Goal: Contribute content: Contribute content

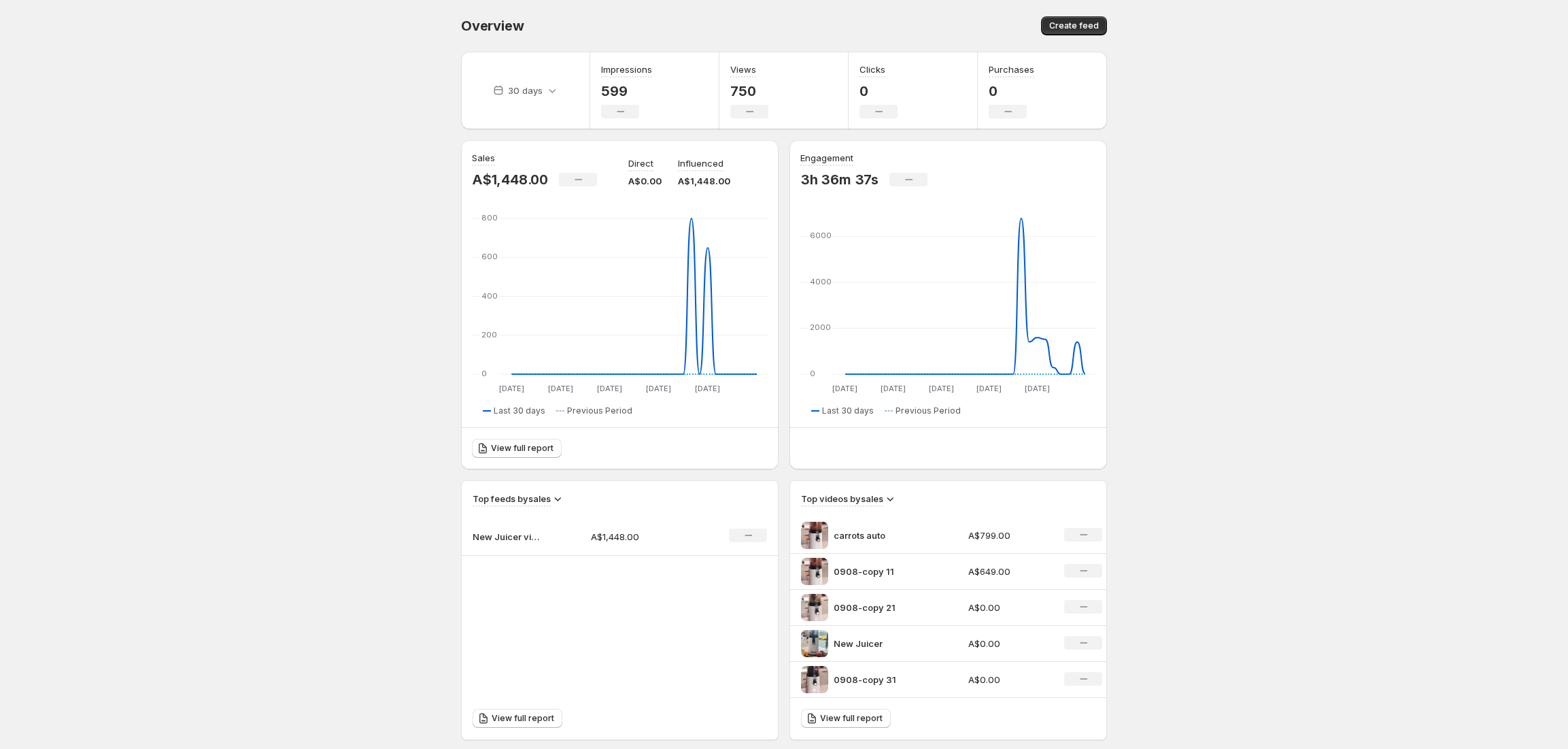
click at [209, 96] on body "Home Feeds Videos Subscription Settings Overview. This page is ready Overview C…" at bounding box center [784, 374] width 1568 height 749
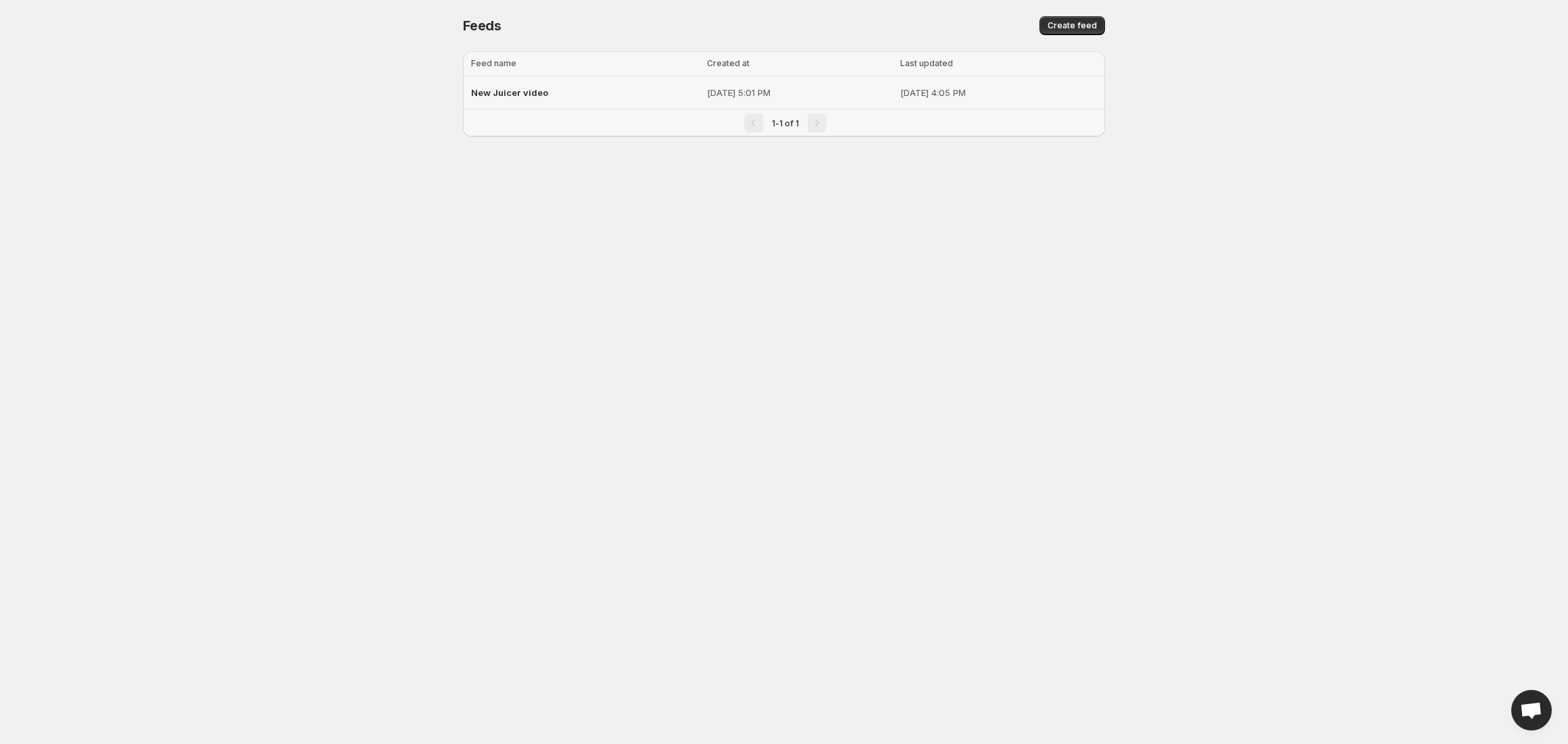
click at [945, 89] on p "[DATE] 4:05 PM" at bounding box center [999, 92] width 198 height 13
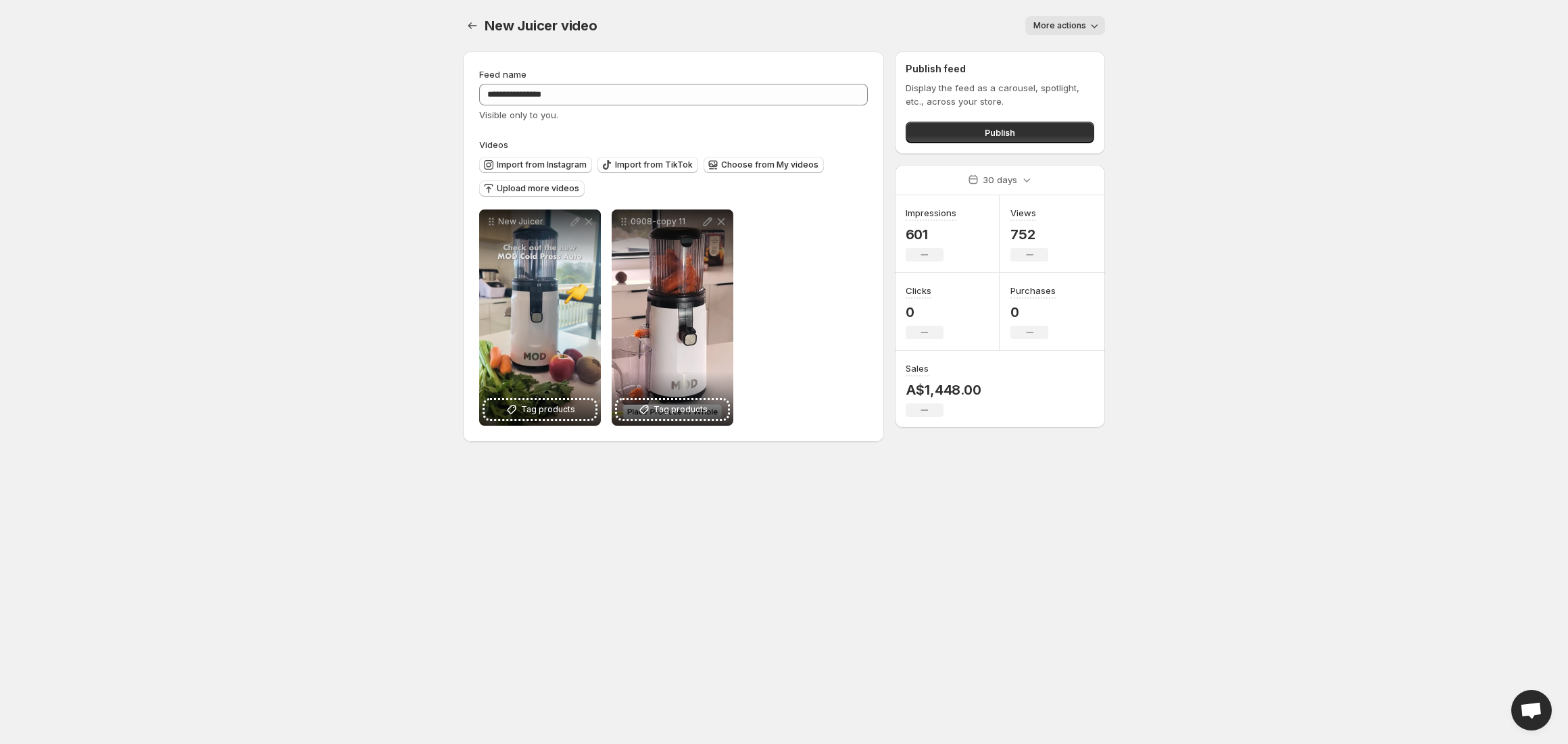
click at [801, 378] on div "**********" at bounding box center [674, 317] width 389 height 217
click at [540, 186] on span "Upload more videos" at bounding box center [538, 189] width 83 height 11
click at [824, 280] on div "**********" at bounding box center [674, 317] width 389 height 217
click at [1084, 31] on button "More actions" at bounding box center [1065, 25] width 80 height 19
click at [1180, 134] on body "**********" at bounding box center [784, 372] width 1568 height 744
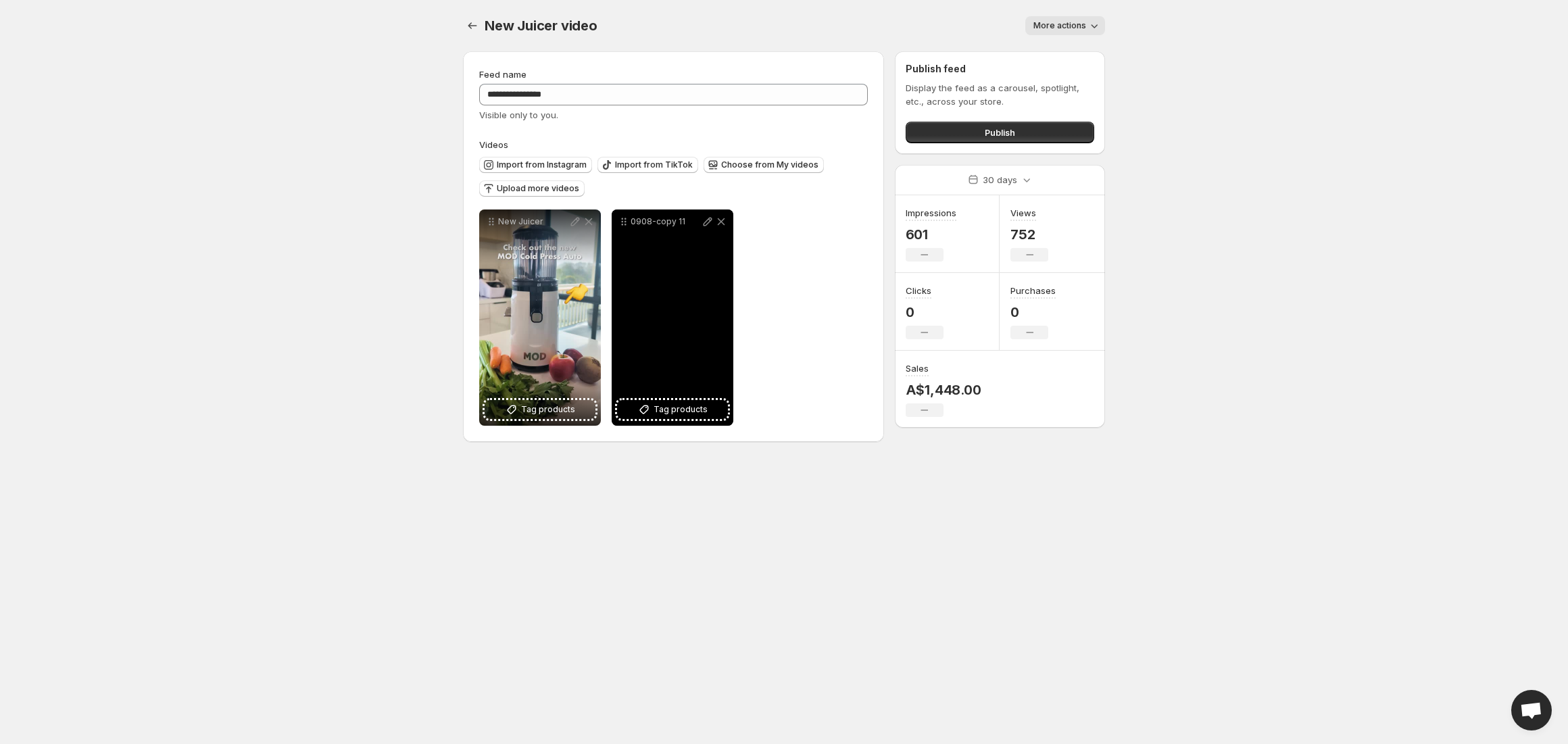
click at [732, 319] on div "0908-copy 11" at bounding box center [672, 317] width 121 height 217
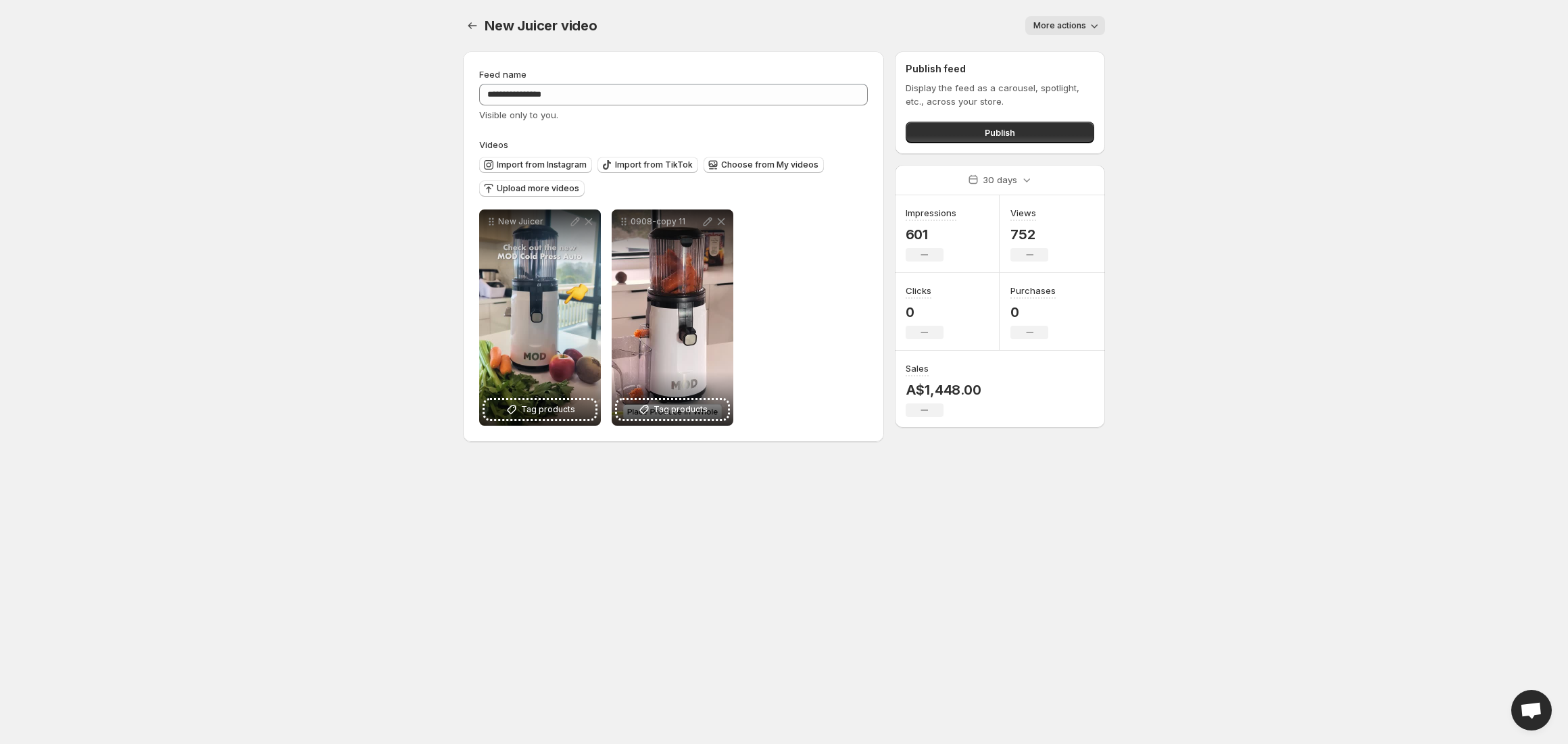
click at [785, 300] on div "**********" at bounding box center [674, 317] width 389 height 217
click at [782, 165] on span "Choose from My videos" at bounding box center [770, 165] width 98 height 11
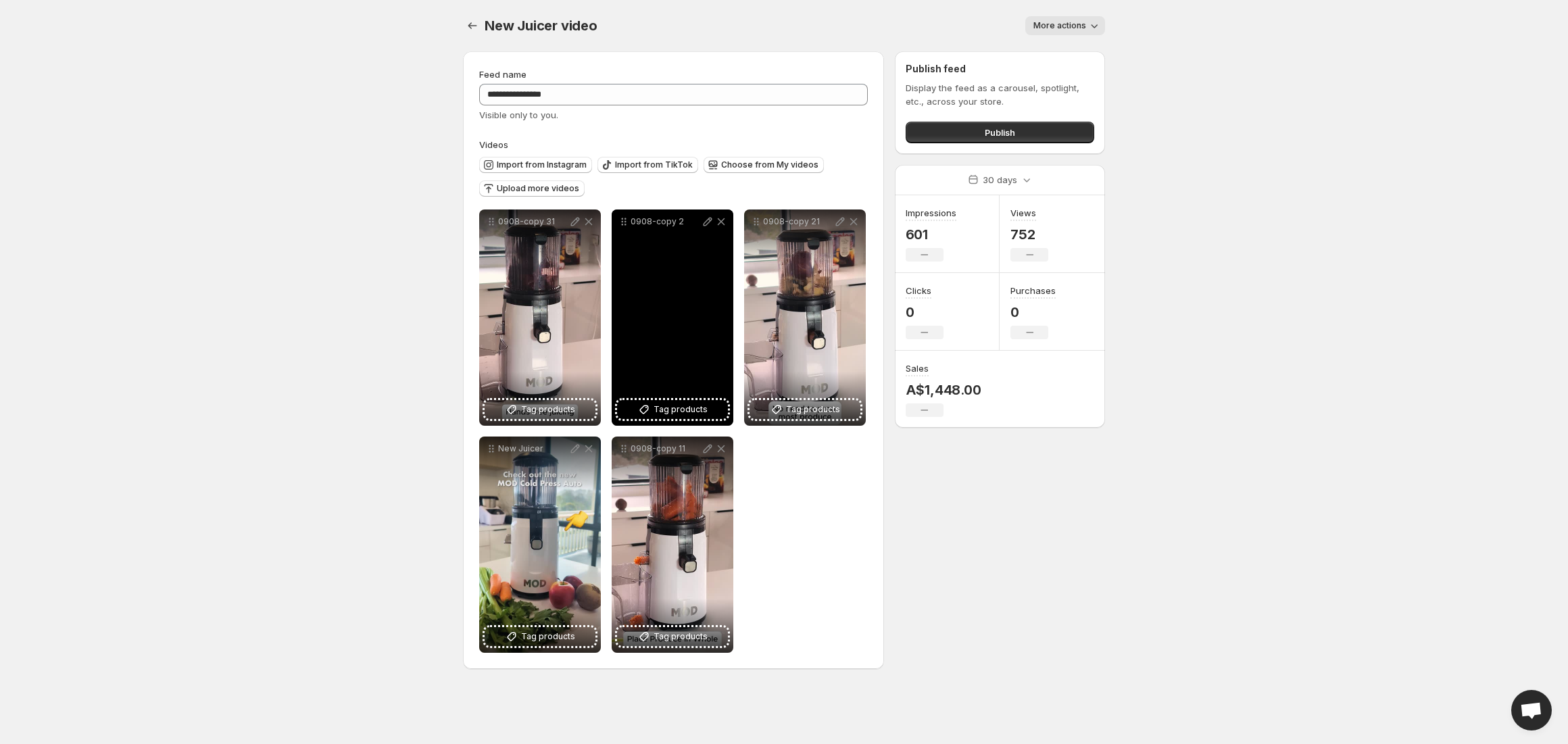
click at [678, 354] on div "0908-copy 2" at bounding box center [672, 317] width 121 height 217
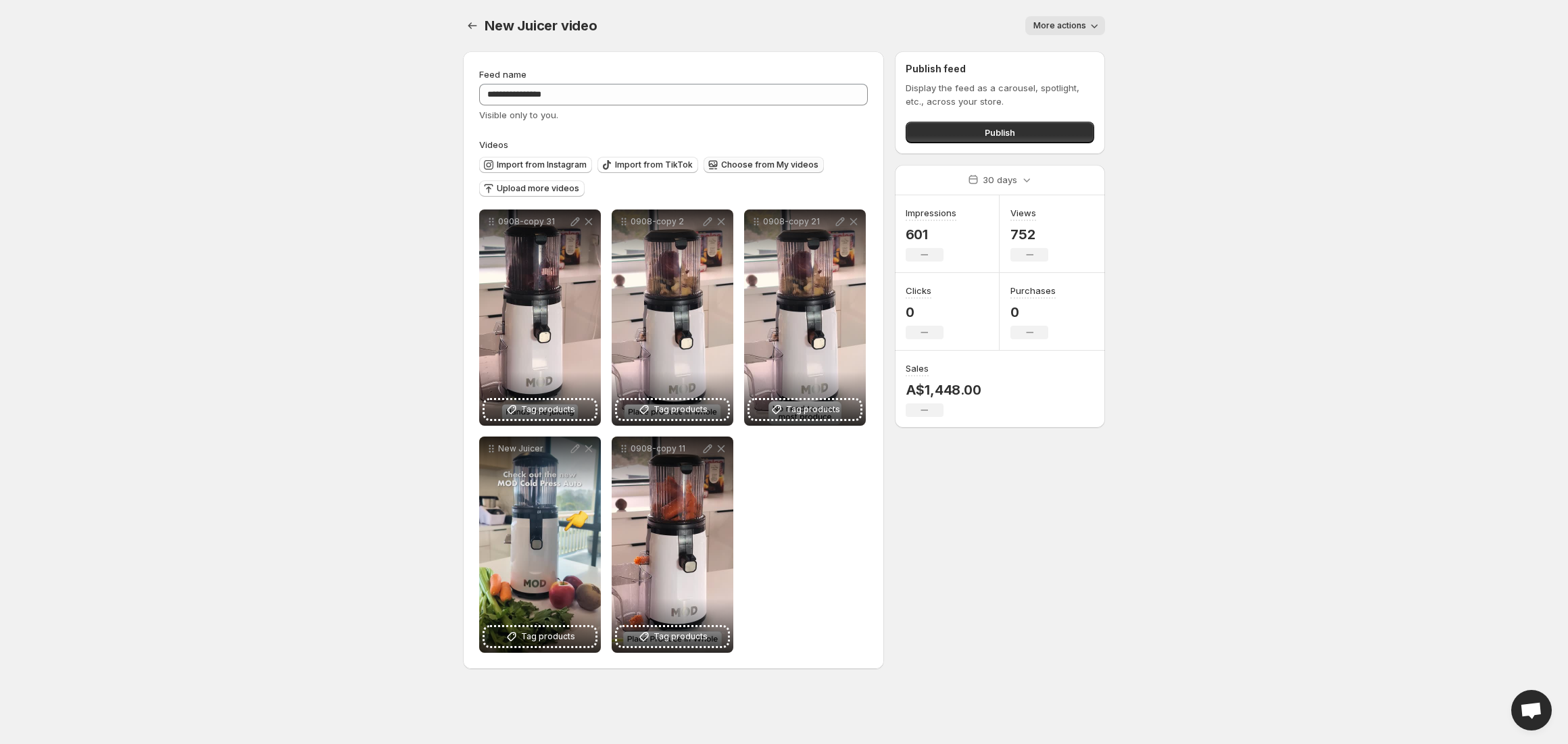
click at [757, 166] on span "Choose from My videos" at bounding box center [770, 165] width 98 height 11
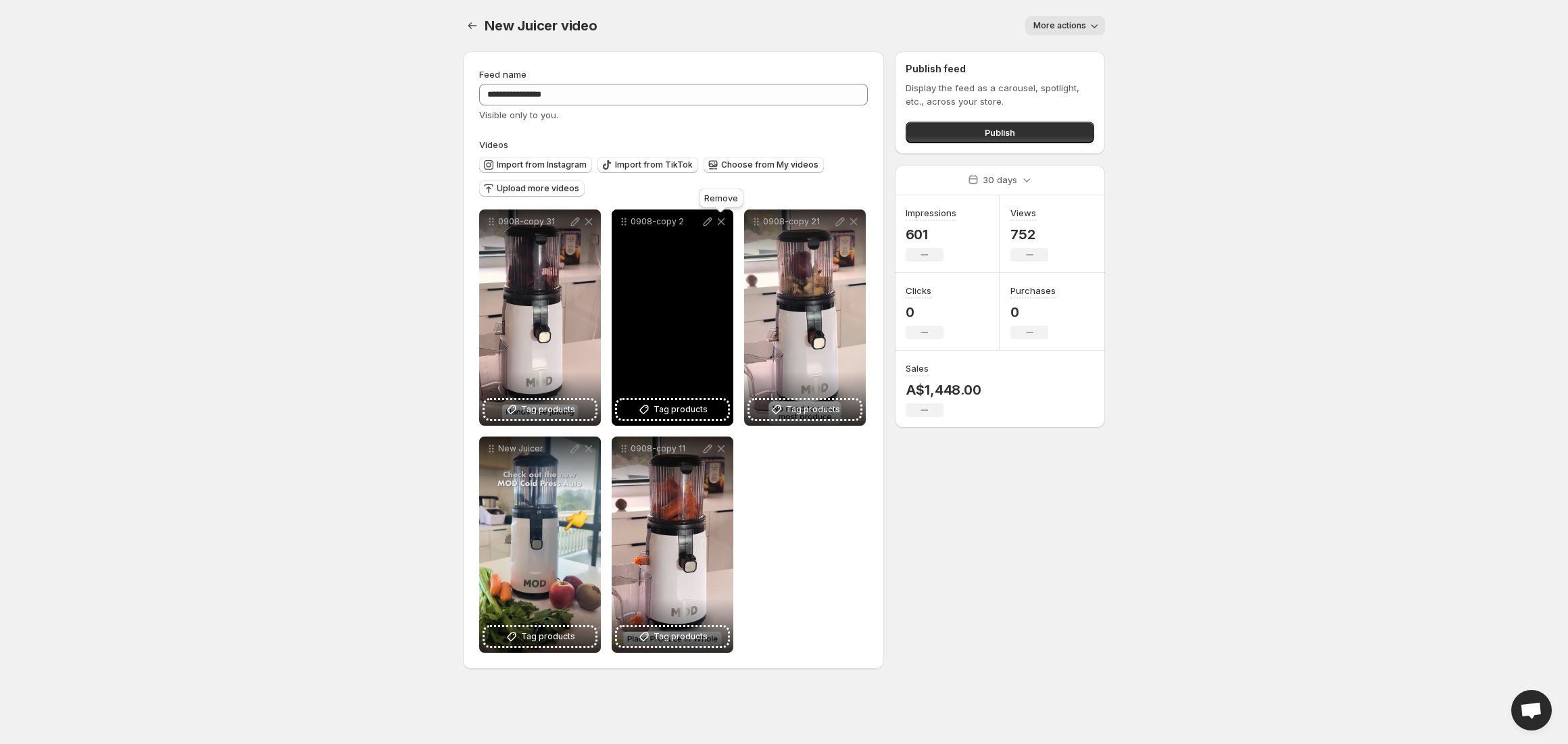
click at [723, 221] on icon at bounding box center [721, 221] width 7 height 7
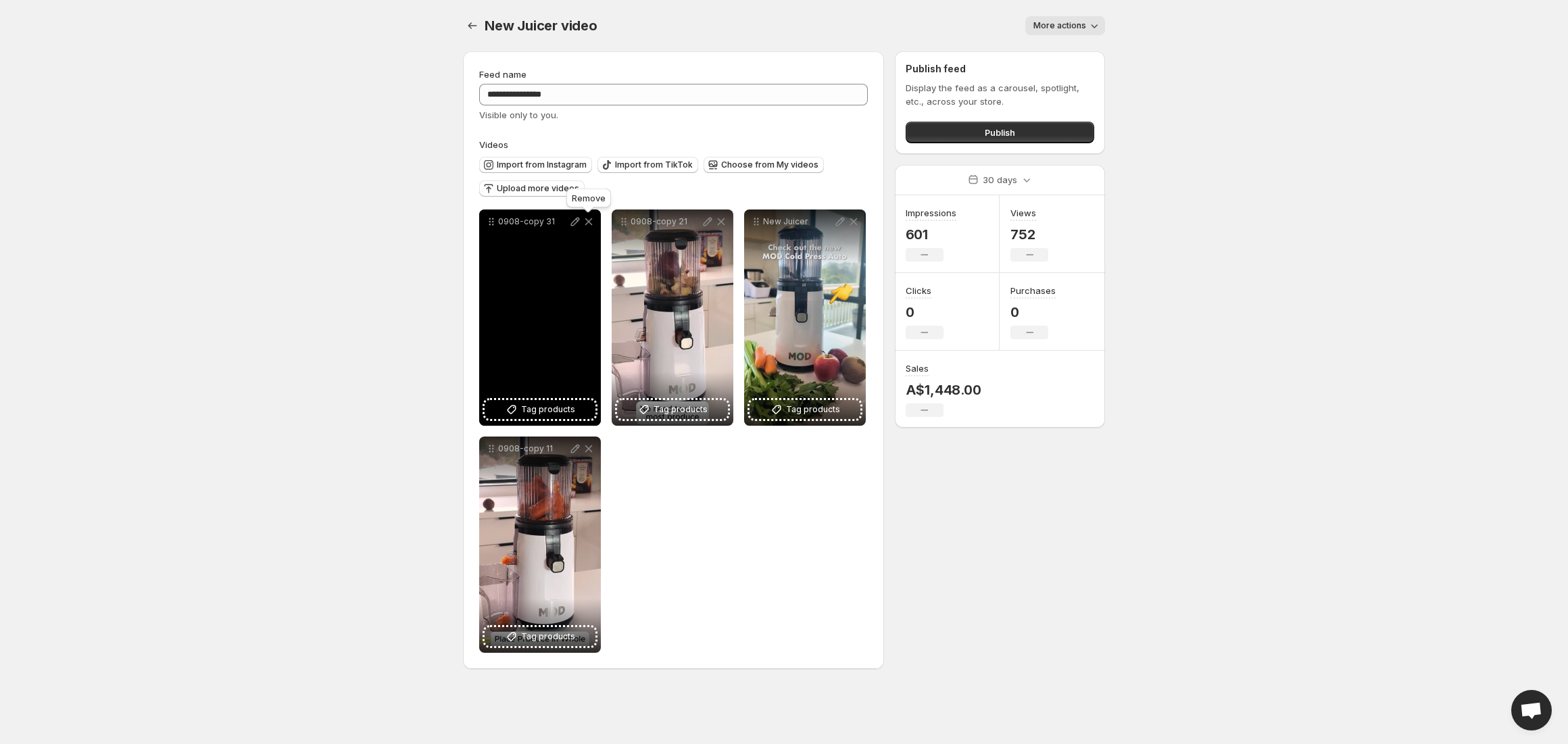
click at [588, 217] on icon at bounding box center [588, 221] width 13 height 13
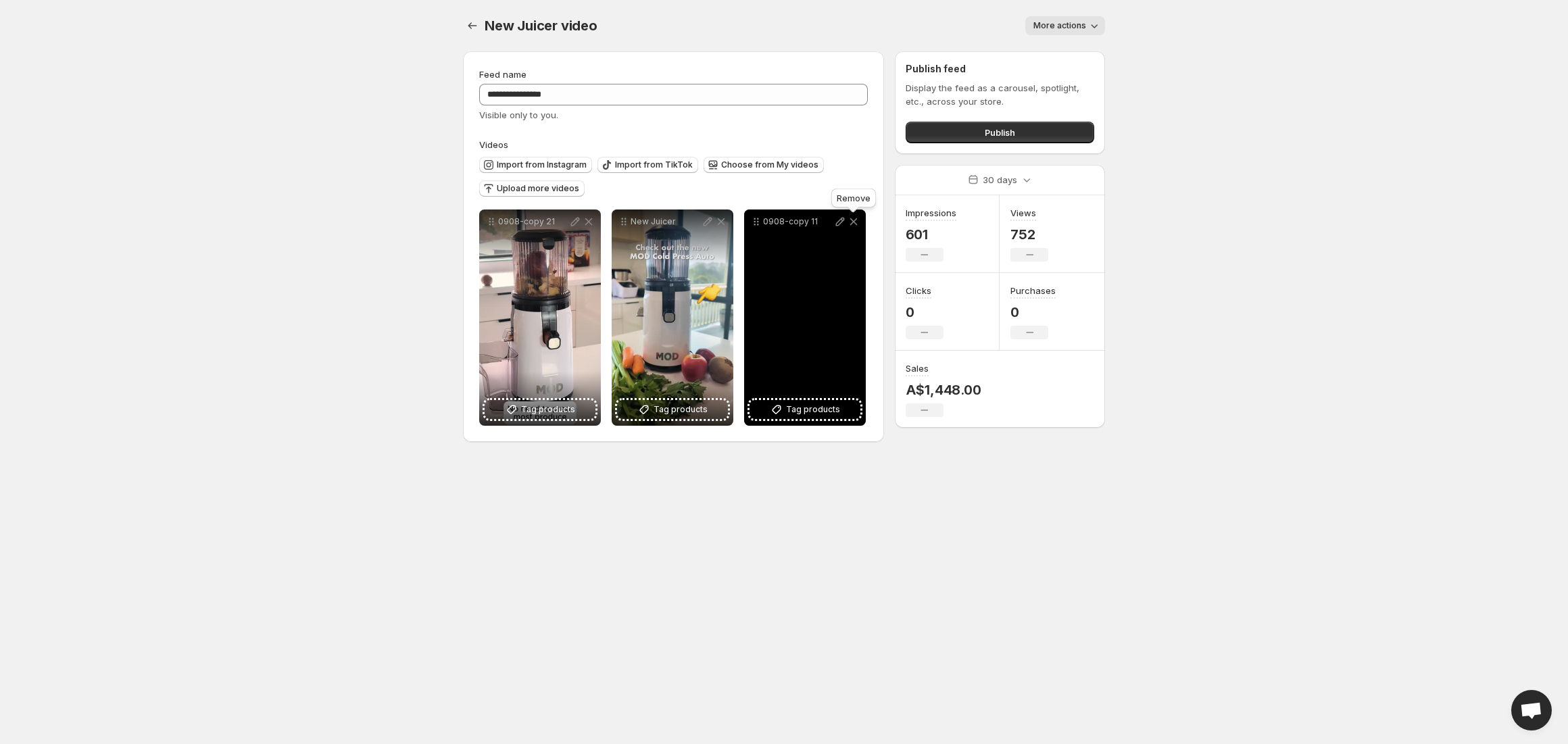
click at [855, 223] on icon at bounding box center [854, 221] width 7 height 7
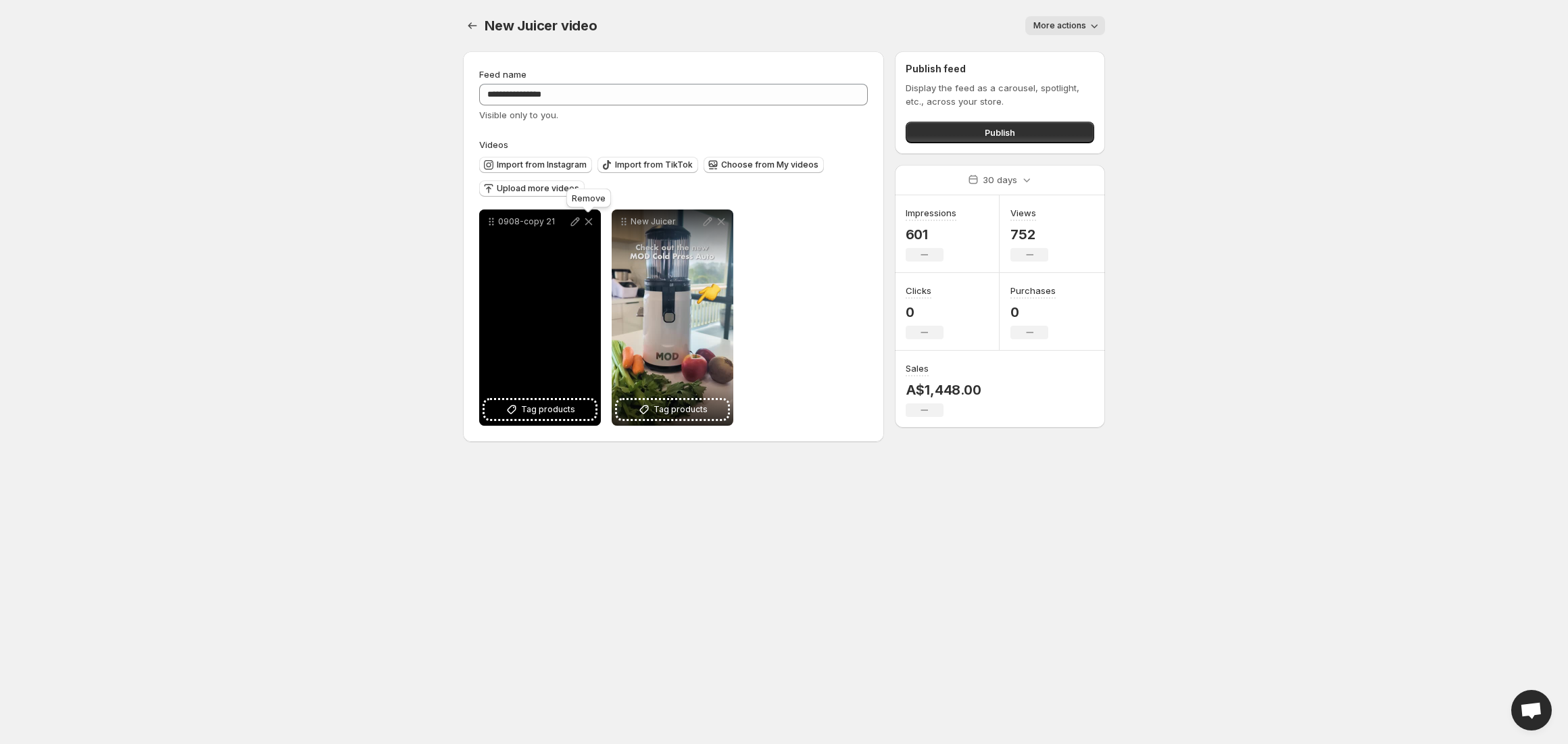
click at [590, 222] on icon at bounding box center [589, 221] width 7 height 7
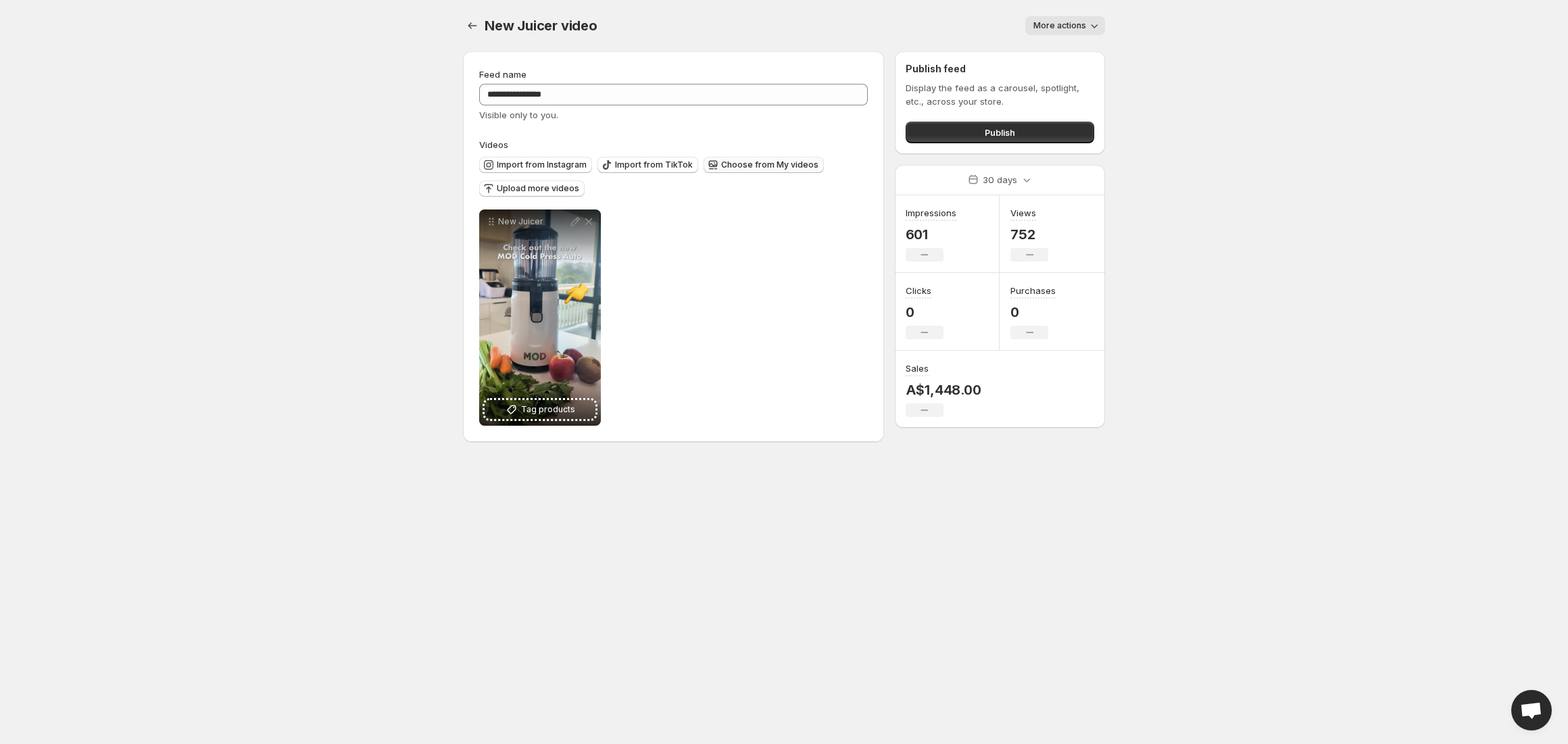
click at [759, 171] on button "Choose from My videos" at bounding box center [764, 165] width 121 height 16
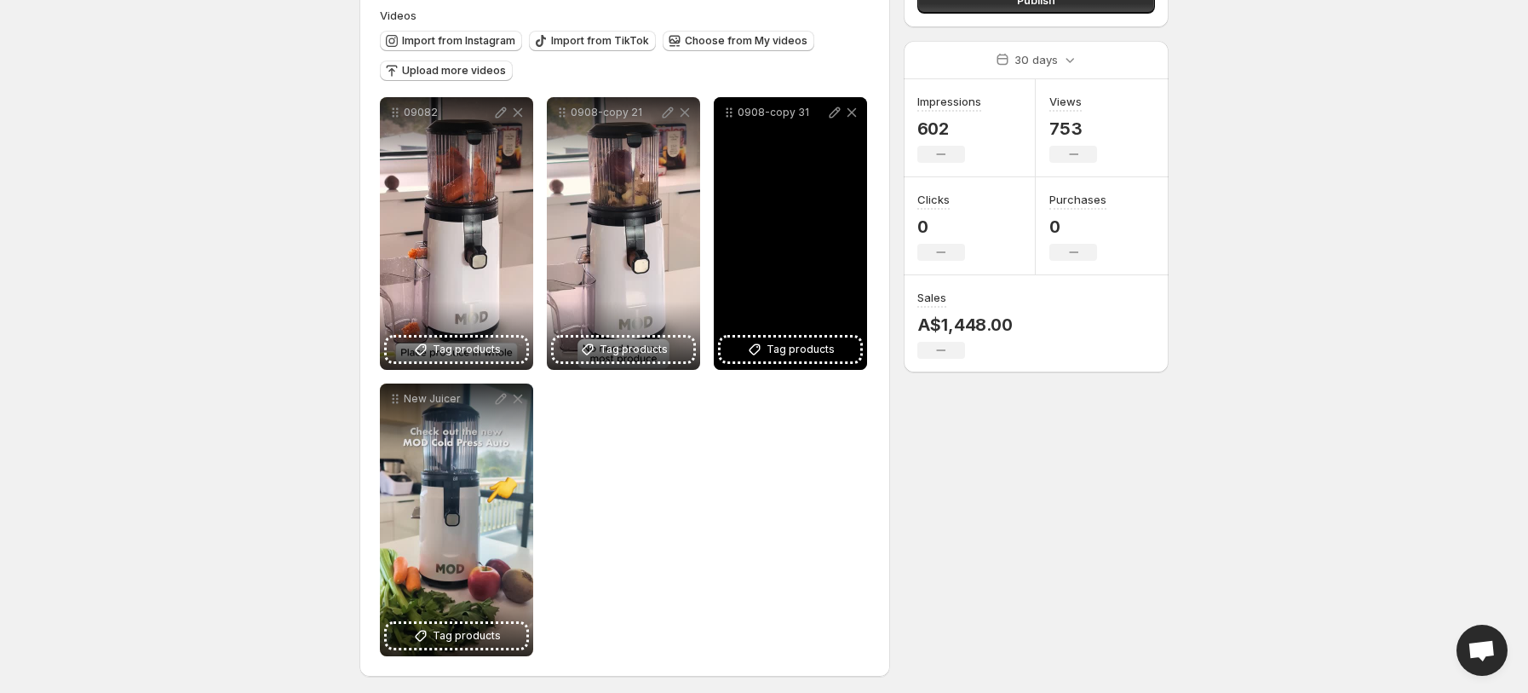
scroll to position [172, 0]
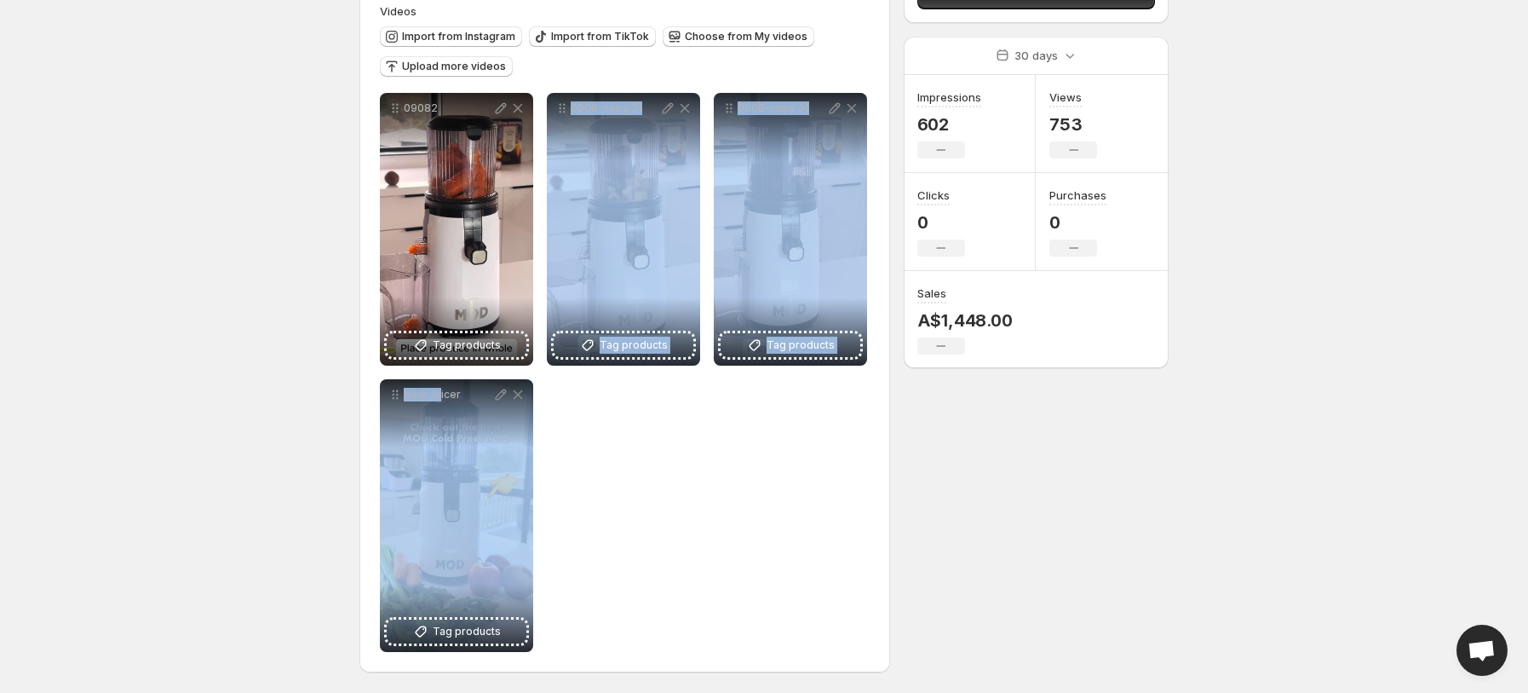
drag, startPoint x: 469, startPoint y: 510, endPoint x: 677, endPoint y: 378, distance: 246.2
click at [677, 378] on div "**********" at bounding box center [625, 372] width 490 height 559
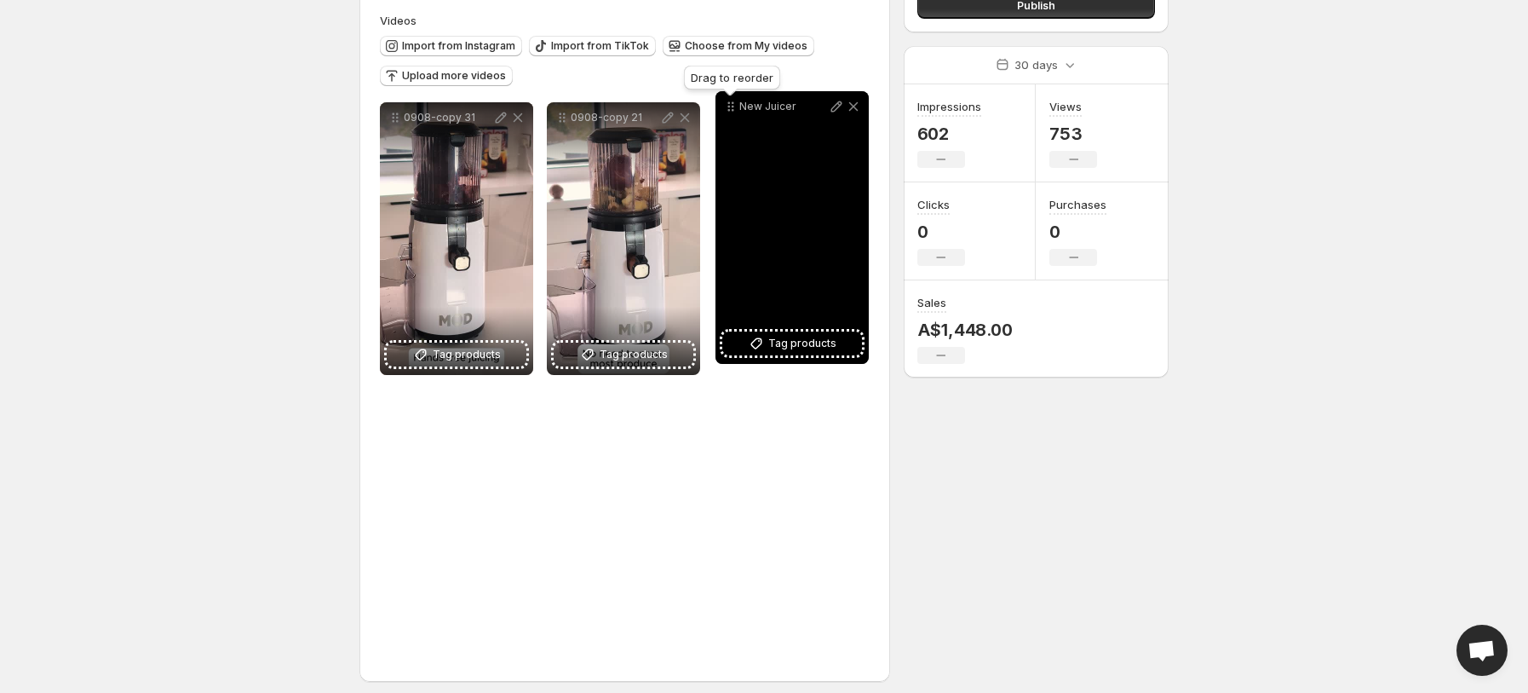
scroll to position [139, 0]
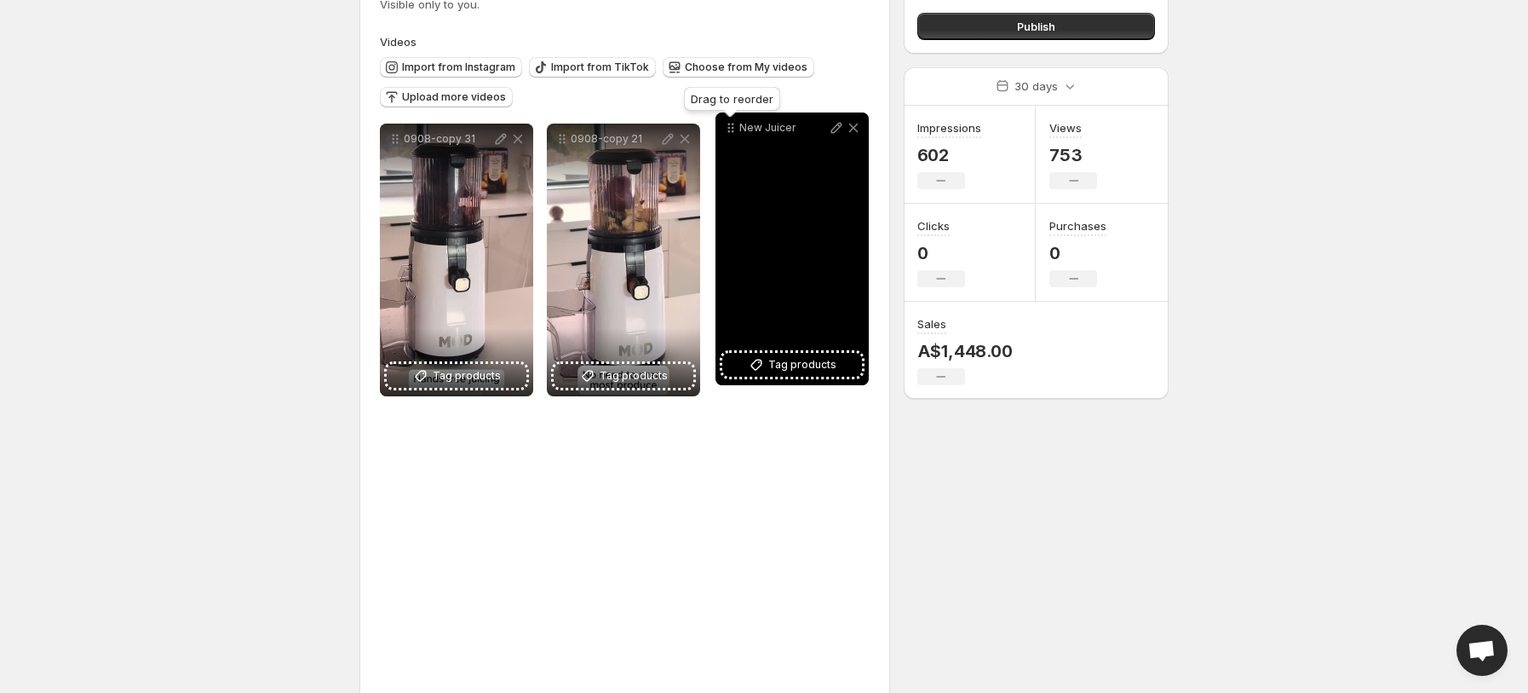
drag, startPoint x: 397, startPoint y: 394, endPoint x: 732, endPoint y: 120, distance: 432.3
click at [732, 127] on icon at bounding box center [733, 128] width 3 height 3
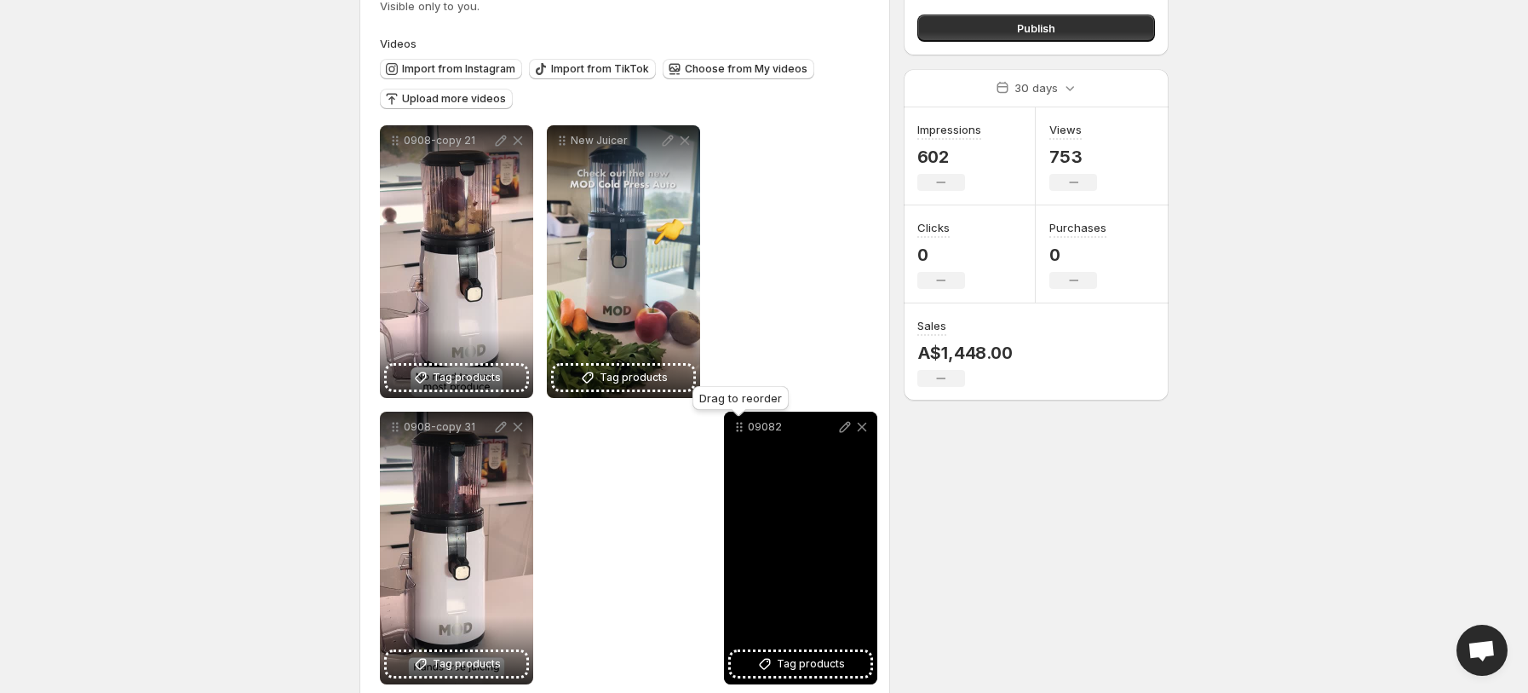
drag, startPoint x: 391, startPoint y: 144, endPoint x: 734, endPoint y: 429, distance: 446.4
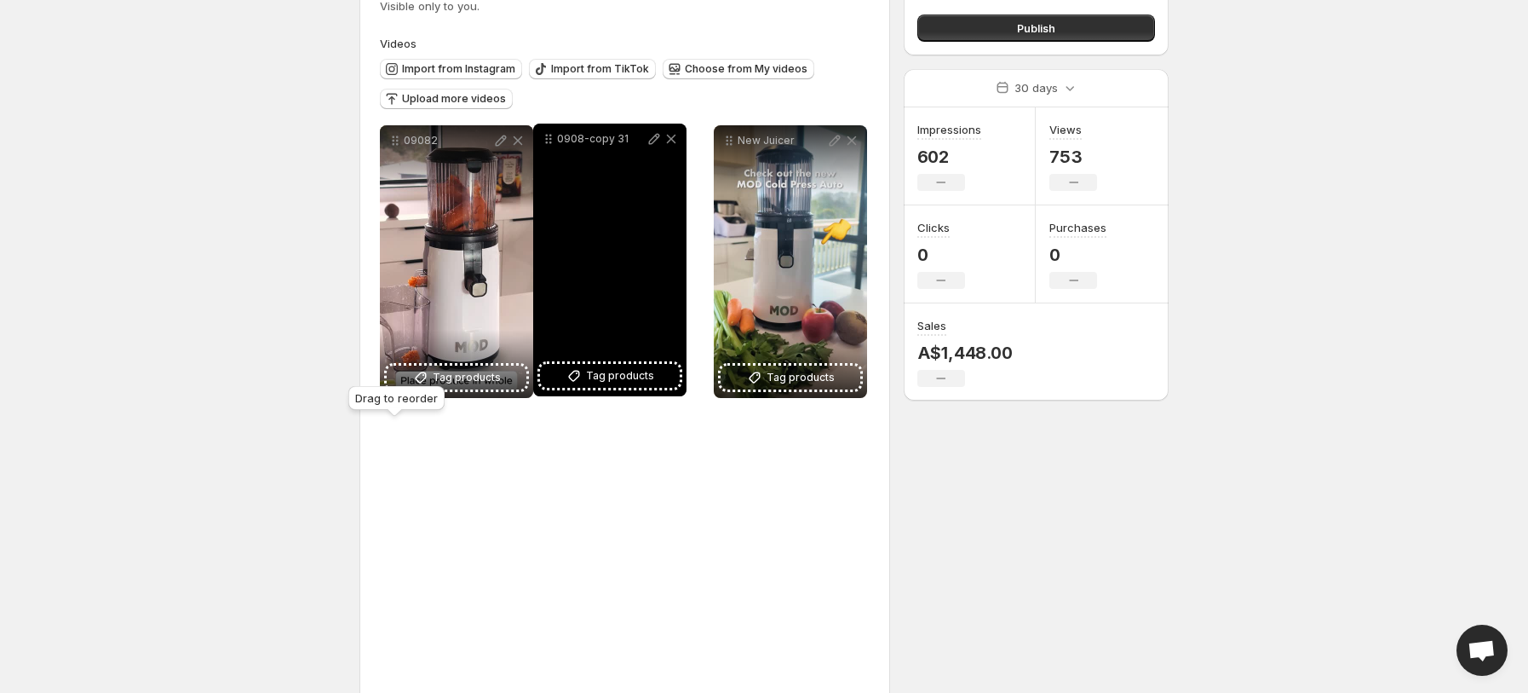
drag, startPoint x: 396, startPoint y: 434, endPoint x: 549, endPoint y: 145, distance: 326.6
click at [549, 145] on icon at bounding box center [548, 138] width 17 height 17
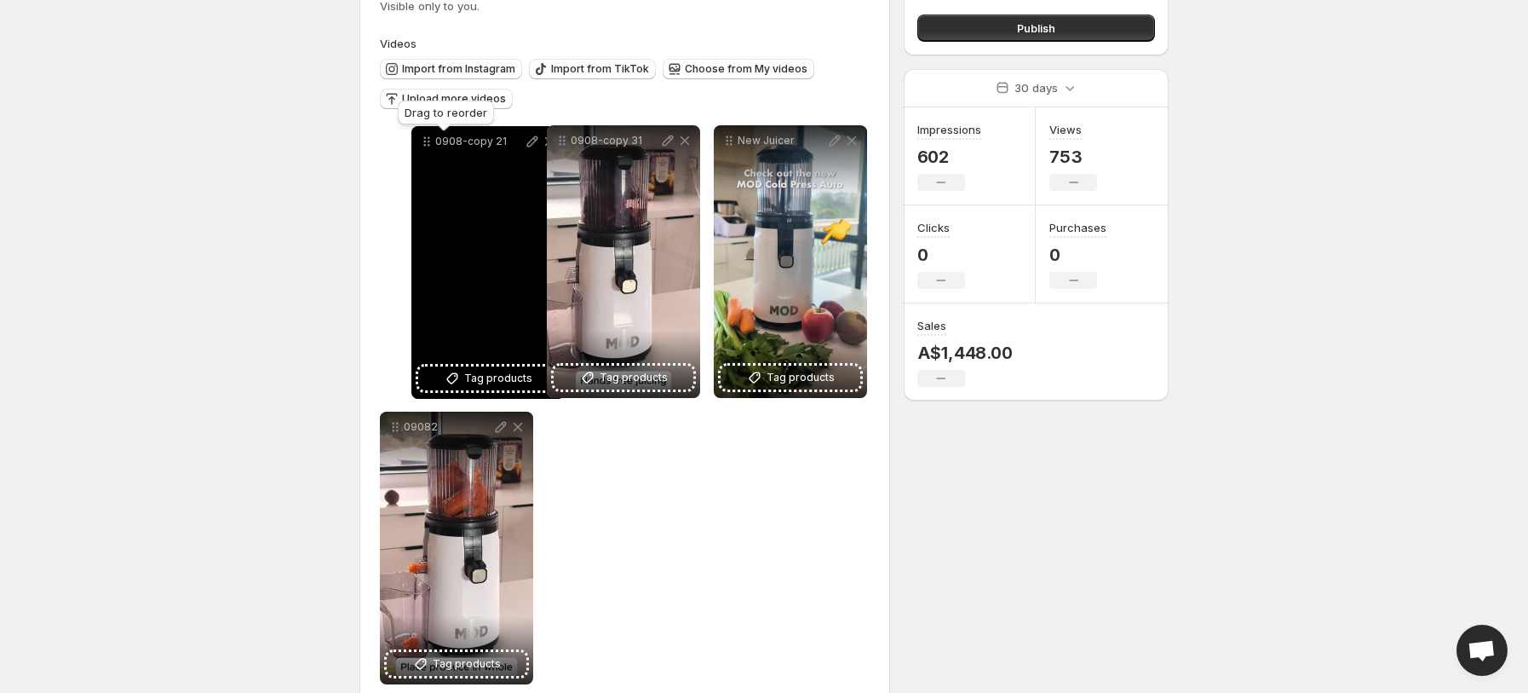
drag, startPoint x: 393, startPoint y: 143, endPoint x: 425, endPoint y: 144, distance: 32.4
click at [425, 144] on icon at bounding box center [426, 141] width 17 height 17
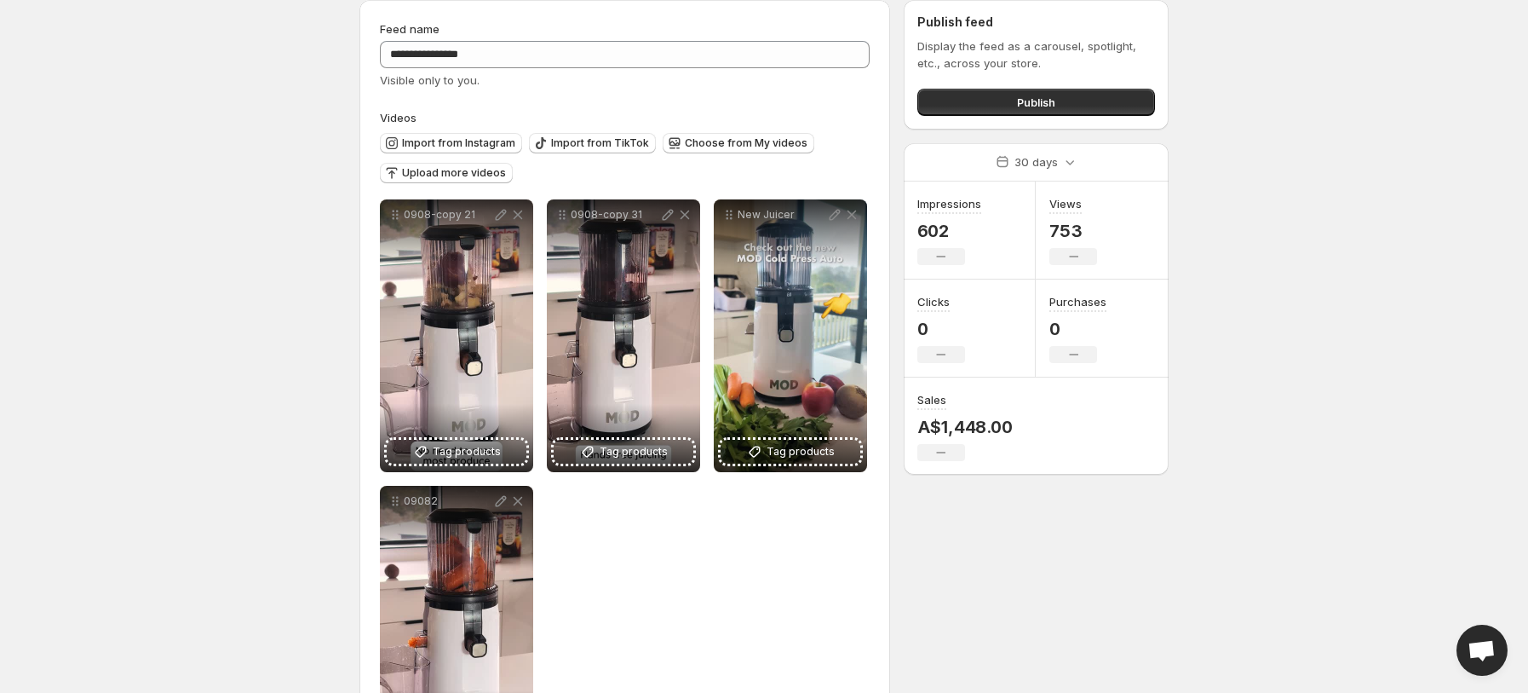
scroll to position [113, 0]
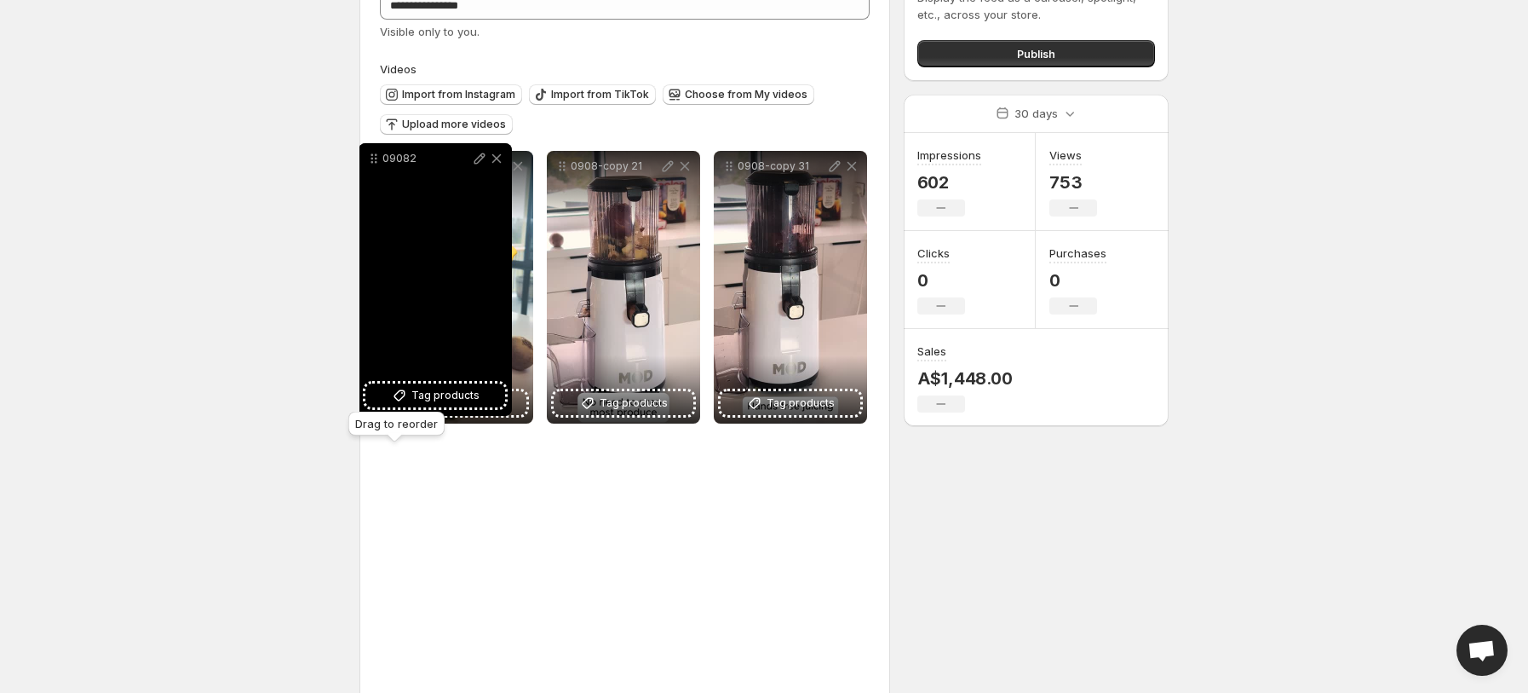
drag, startPoint x: 400, startPoint y: 455, endPoint x: 380, endPoint y: 161, distance: 294.5
click at [380, 161] on icon at bounding box center [373, 158] width 17 height 17
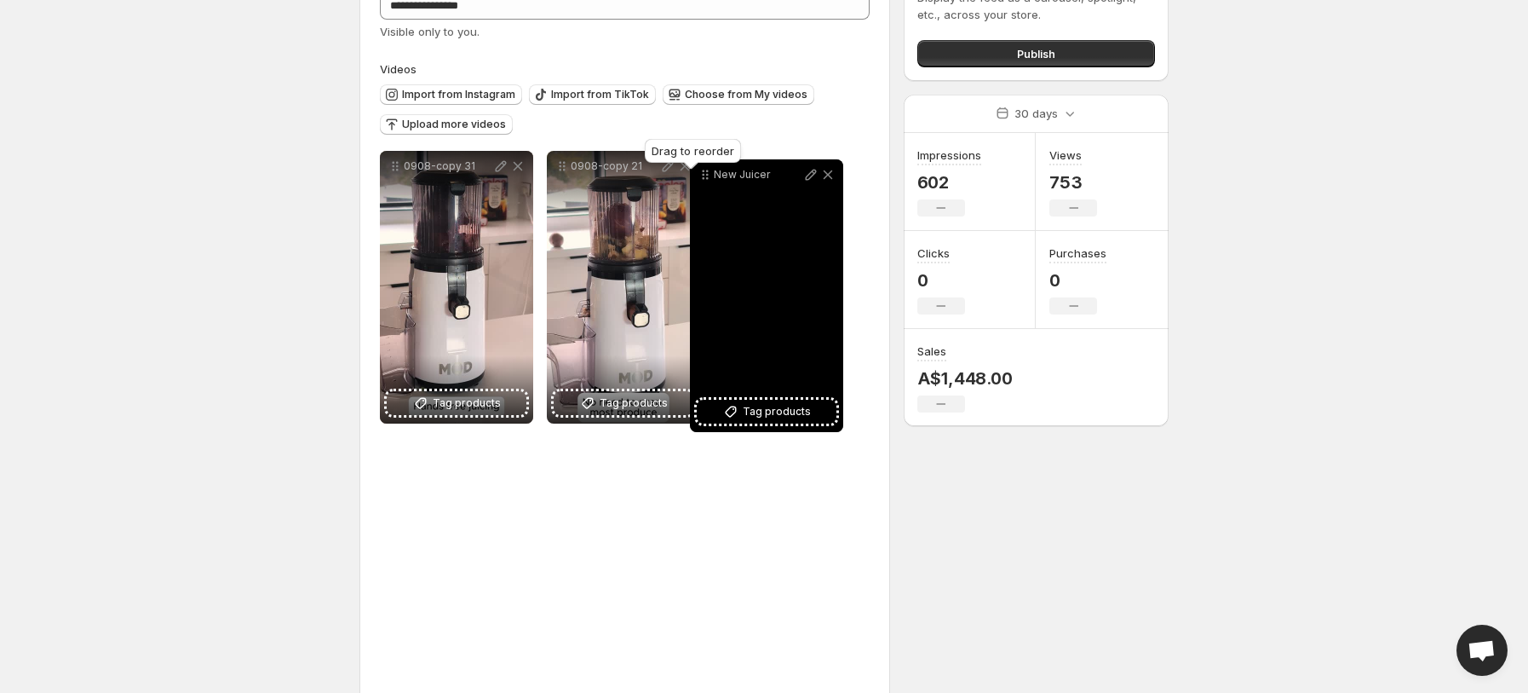
drag, startPoint x: 398, startPoint y: 455, endPoint x: 707, endPoint y: 176, distance: 416.2
click at [707, 176] on icon at bounding box center [705, 174] width 17 height 17
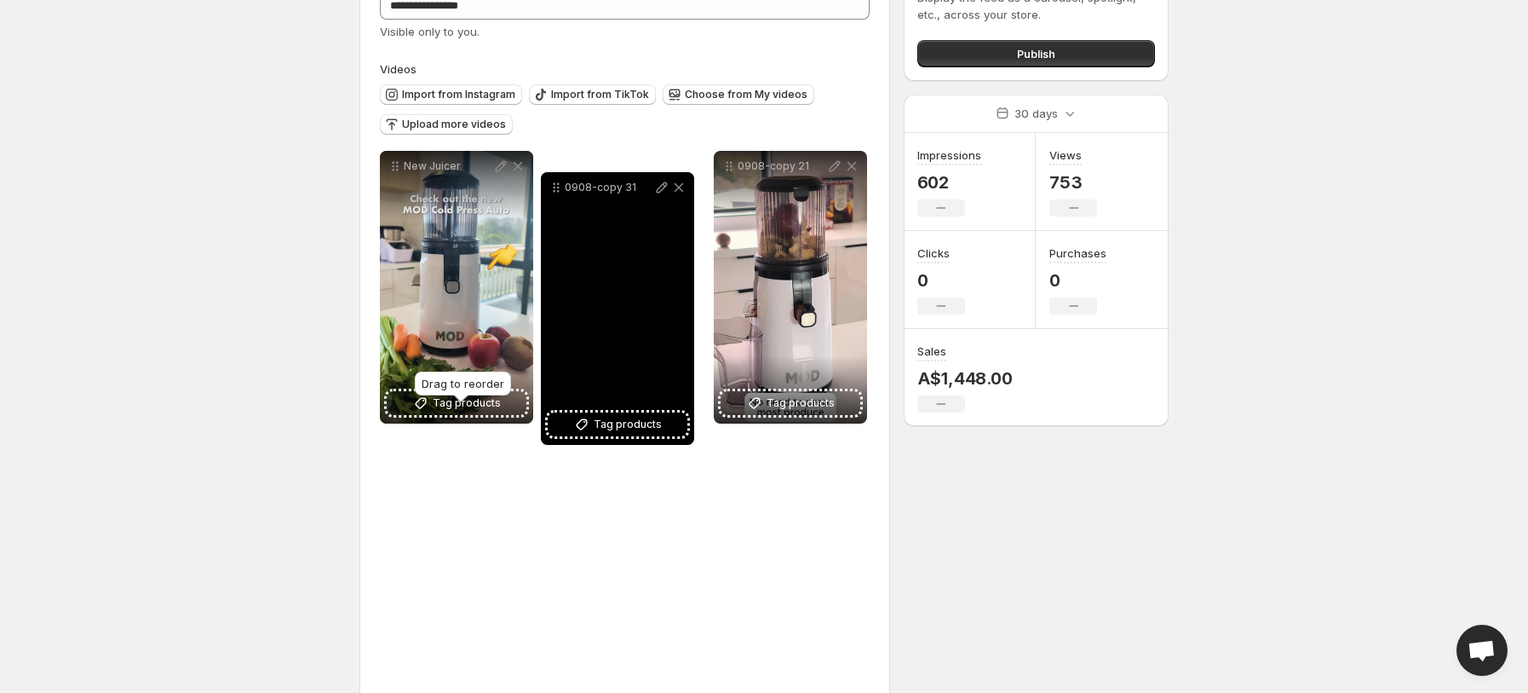
drag, startPoint x: 391, startPoint y: 462, endPoint x: 556, endPoint y: 175, distance: 330.5
click at [556, 179] on icon at bounding box center [556, 187] width 17 height 17
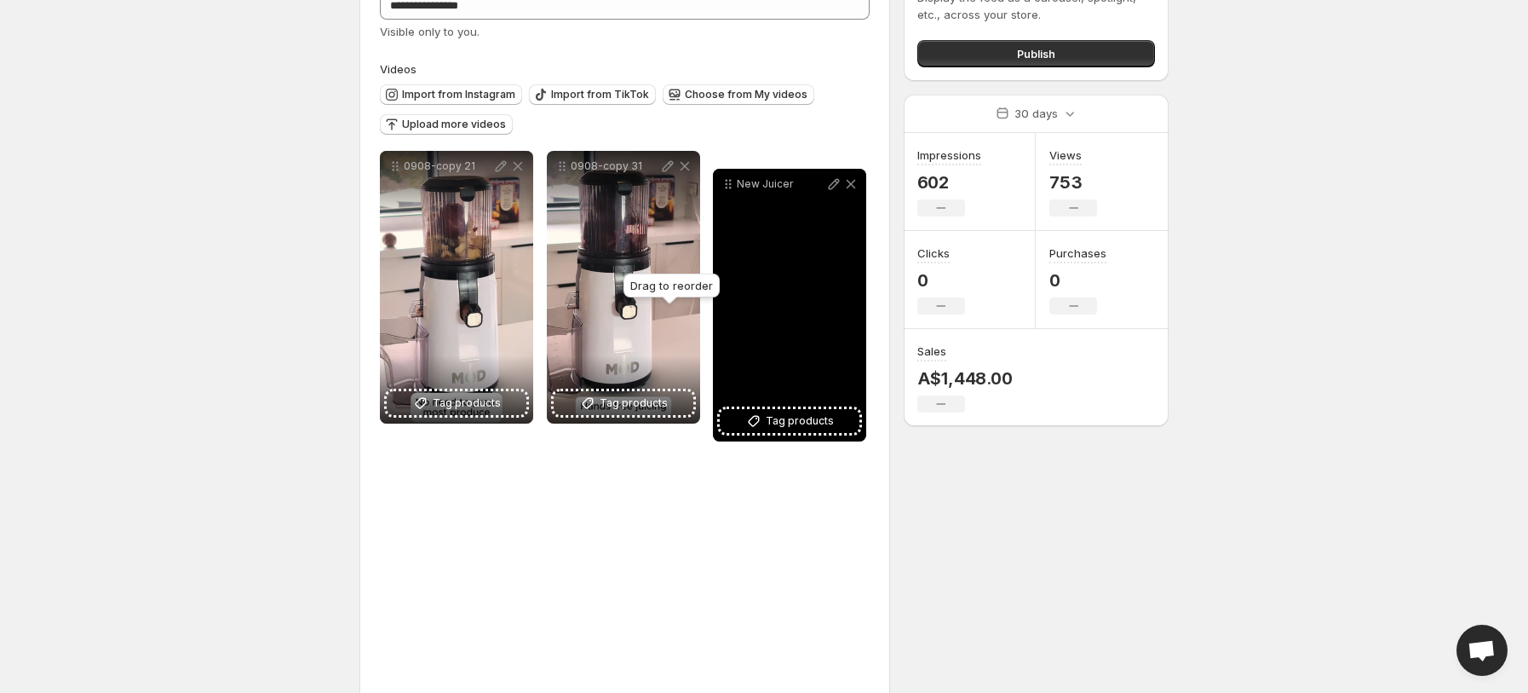
drag, startPoint x: 394, startPoint y: 459, endPoint x: 724, endPoint y: 186, distance: 429.0
click at [725, 187] on icon at bounding box center [728, 183] width 17 height 17
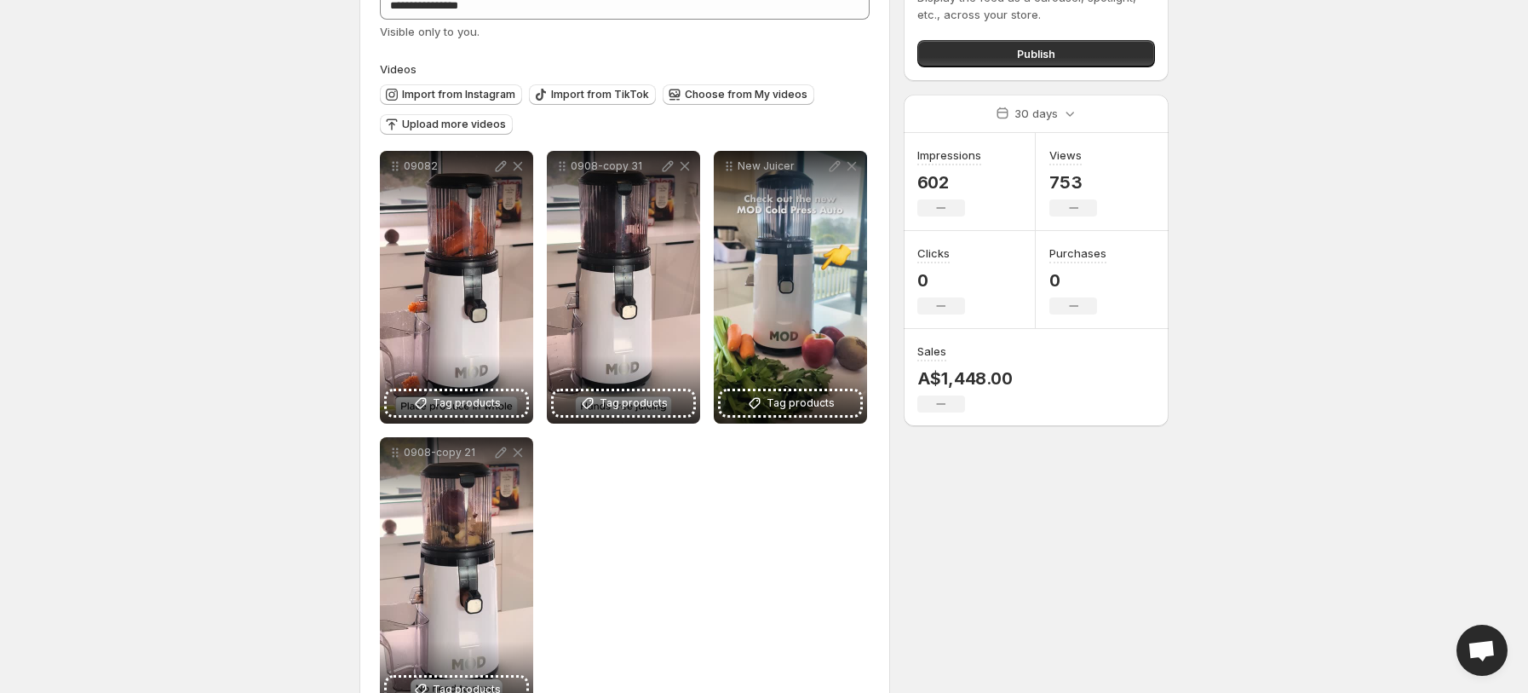
scroll to position [0, 0]
